Goal: Information Seeking & Learning: Find specific page/section

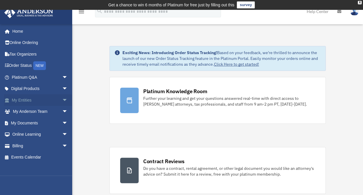
click at [62, 100] on span "arrow_drop_down" at bounding box center [68, 100] width 12 height 12
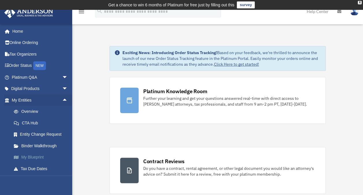
click at [40, 157] on link "My Blueprint" at bounding box center [42, 158] width 69 height 12
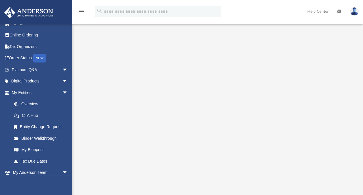
scroll to position [13, 0]
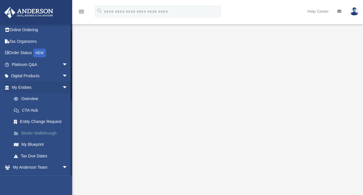
click at [50, 132] on link "Binder Walkthrough" at bounding box center [42, 133] width 69 height 12
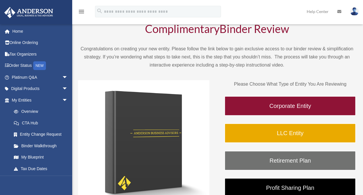
scroll to position [36, 0]
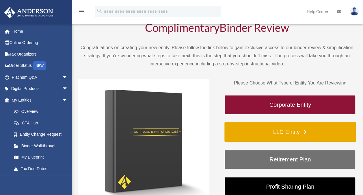
click at [311, 131] on link "LLC Entity" at bounding box center [291, 132] width 132 height 20
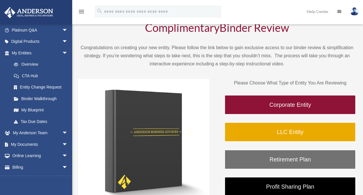
scroll to position [47, 0]
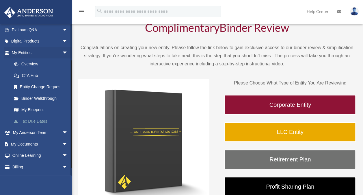
click at [43, 122] on link "Tax Due Dates" at bounding box center [42, 121] width 69 height 12
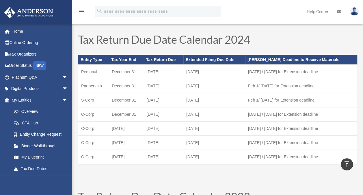
scroll to position [187, 0]
